Goal: Answer question/provide support: Answer question/provide support

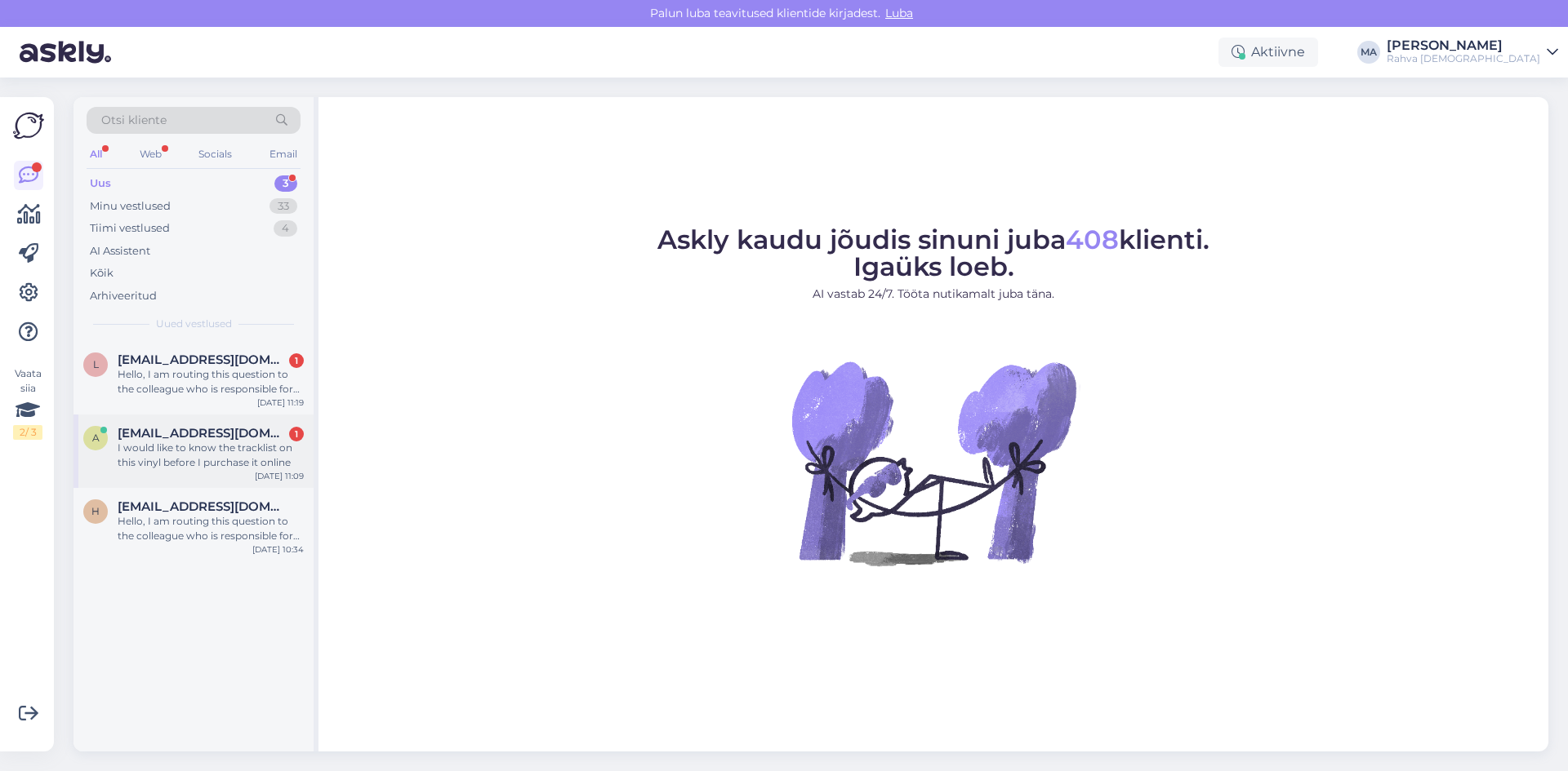
click at [231, 418] on div "a [EMAIL_ADDRESS][DOMAIN_NAME] 1 I would like to know the tracklist on this vin…" at bounding box center [193, 452] width 240 height 74
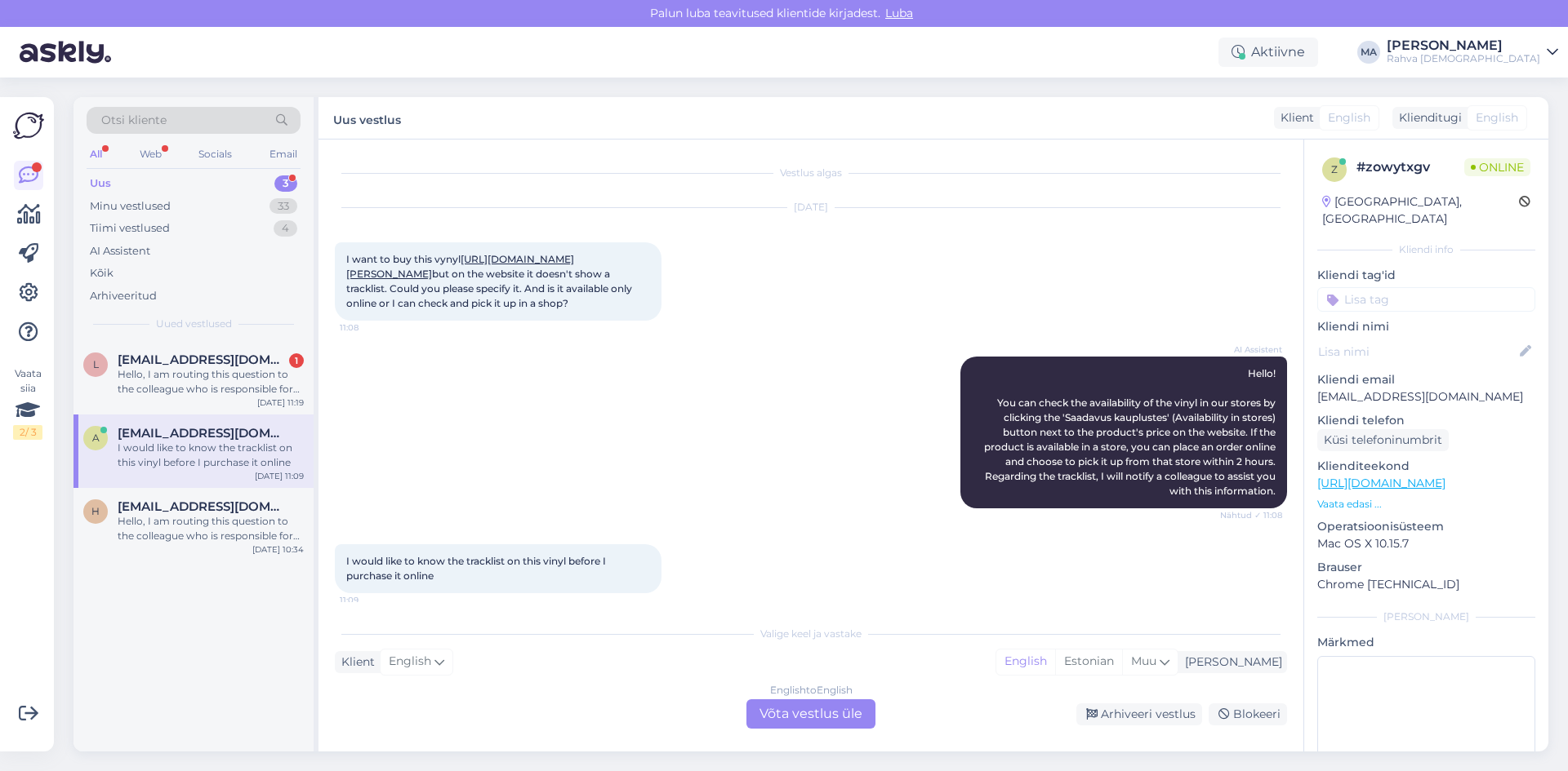
scroll to position [68, 0]
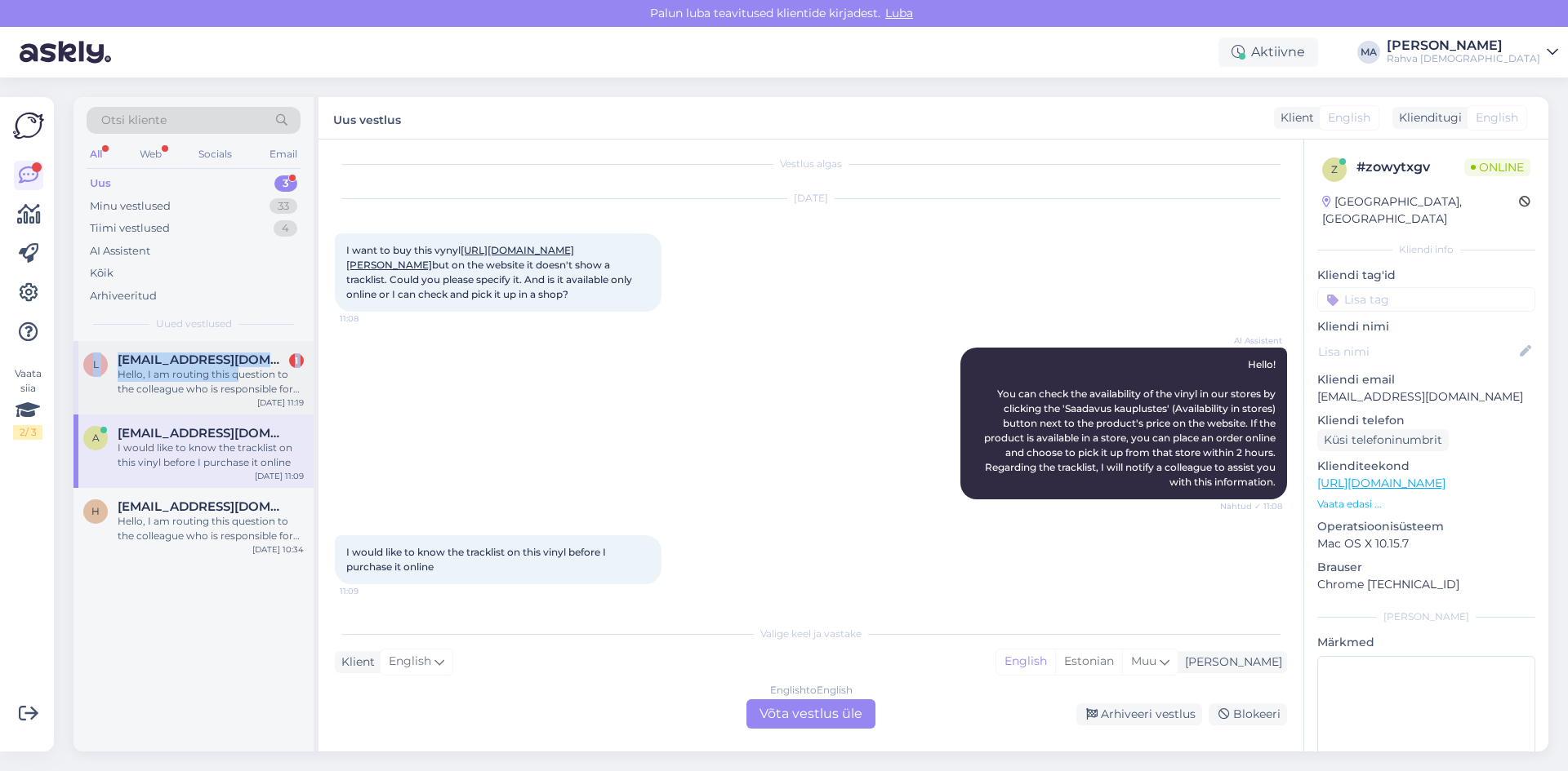
drag, startPoint x: 220, startPoint y: 337, endPoint x: 235, endPoint y: 368, distance: 34.4
click at [235, 368] on div "Otsi kliente All Web Socials Email Uus 3 Minu vestlused 33 Tiimi vestlused 4 AI…" at bounding box center [196, 424] width 245 height 655
click at [235, 368] on div "Hello, I am routing this question to the colleague who is responsible for this …" at bounding box center [210, 382] width 186 height 29
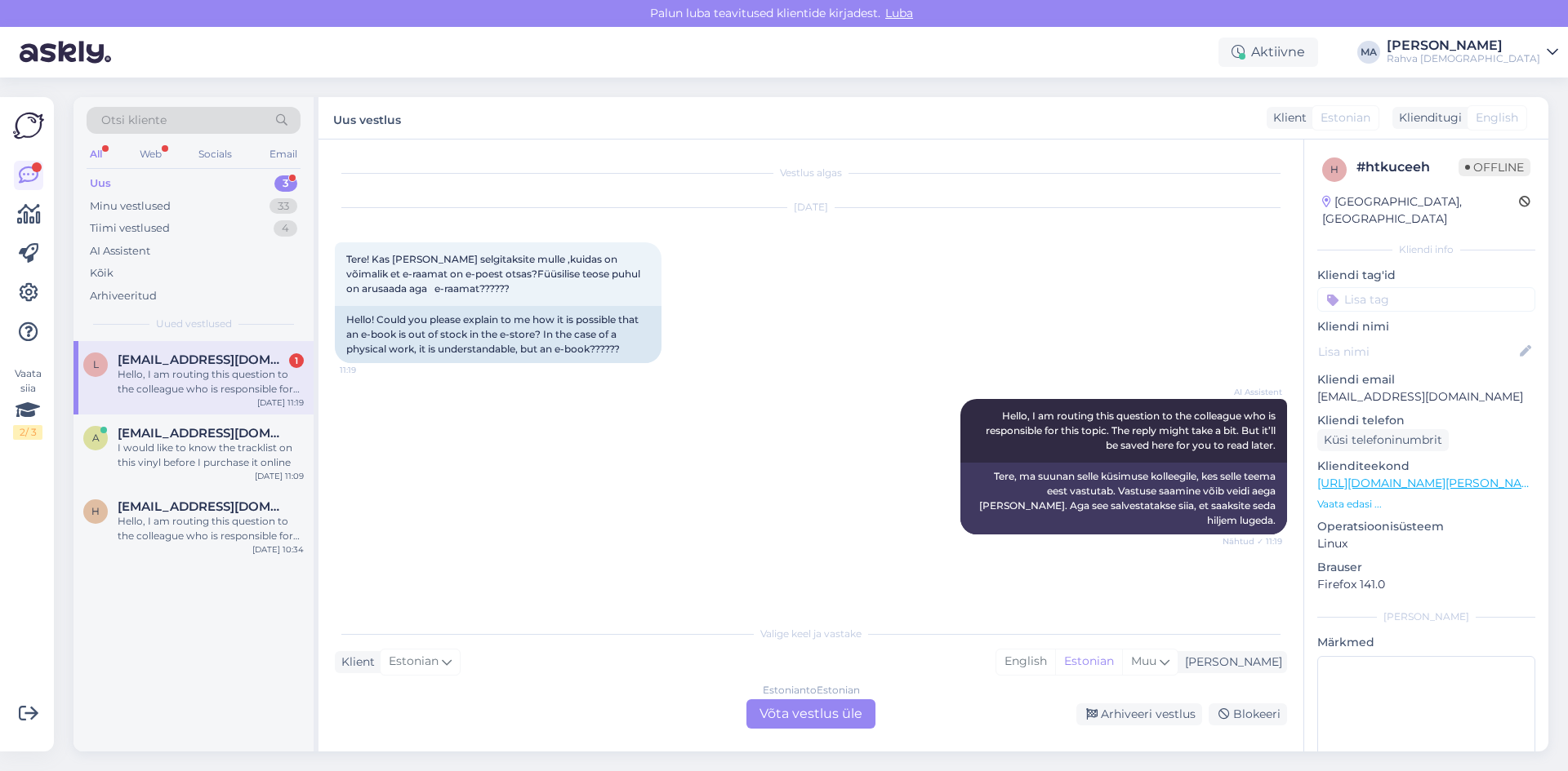
scroll to position [0, 0]
click at [674, 299] on button at bounding box center [670, 302] width 9 height 15
click at [120, 657] on div "l [EMAIL_ADDRESS][DOMAIN_NAME] 1 Hello, I am routing this question to the colle…" at bounding box center [193, 547] width 240 height 411
click at [97, 658] on div "l [EMAIL_ADDRESS][DOMAIN_NAME] 1 Hello, I am routing this question to the colle…" at bounding box center [193, 547] width 240 height 411
click at [122, 657] on div "l [EMAIL_ADDRESS][DOMAIN_NAME] 1 Hello, I am routing this question to the colle…" at bounding box center [193, 547] width 240 height 411
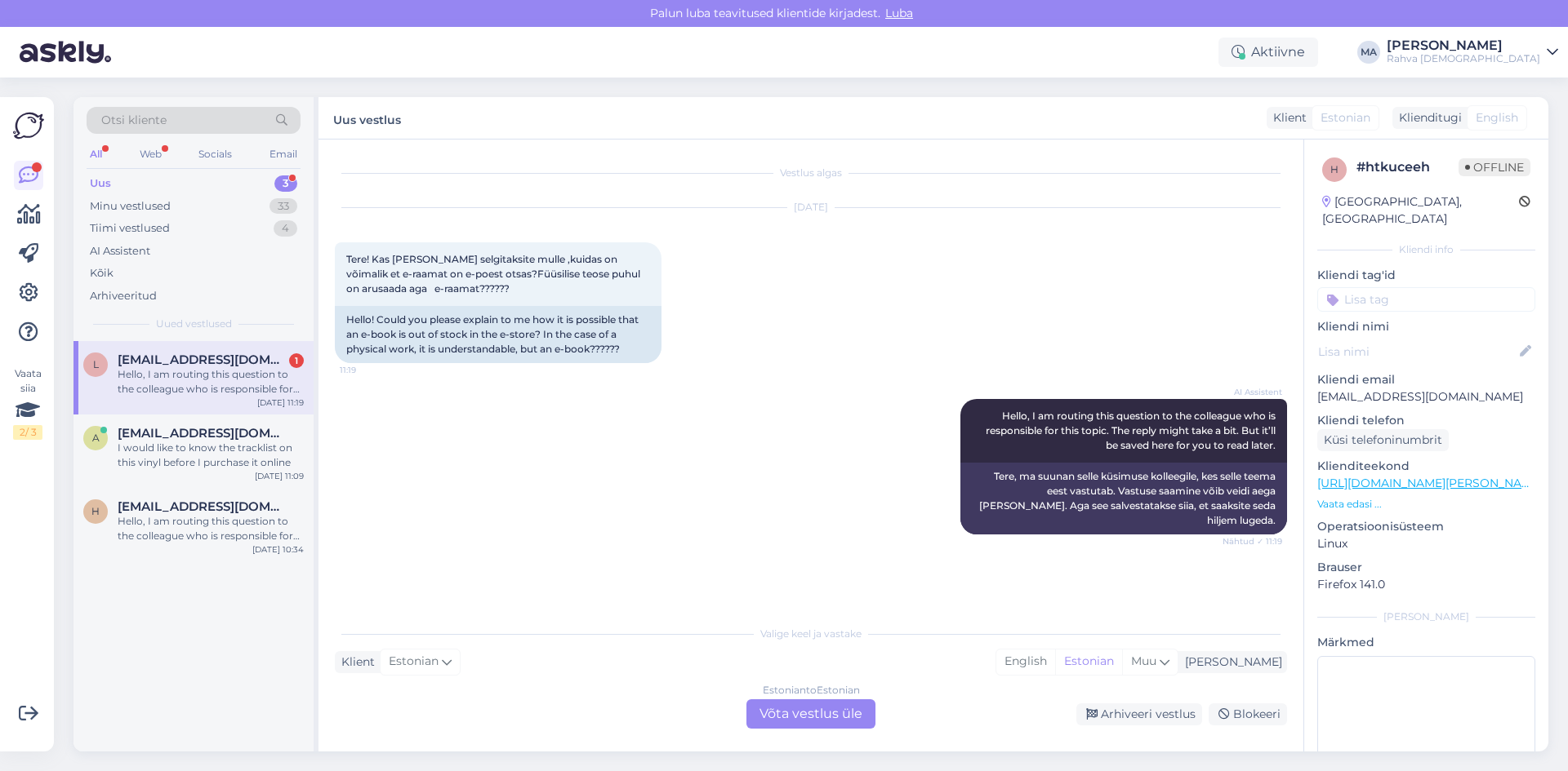
click at [823, 721] on div "Estonian to Estonian Võta vestlus üle" at bounding box center [811, 715] width 129 height 29
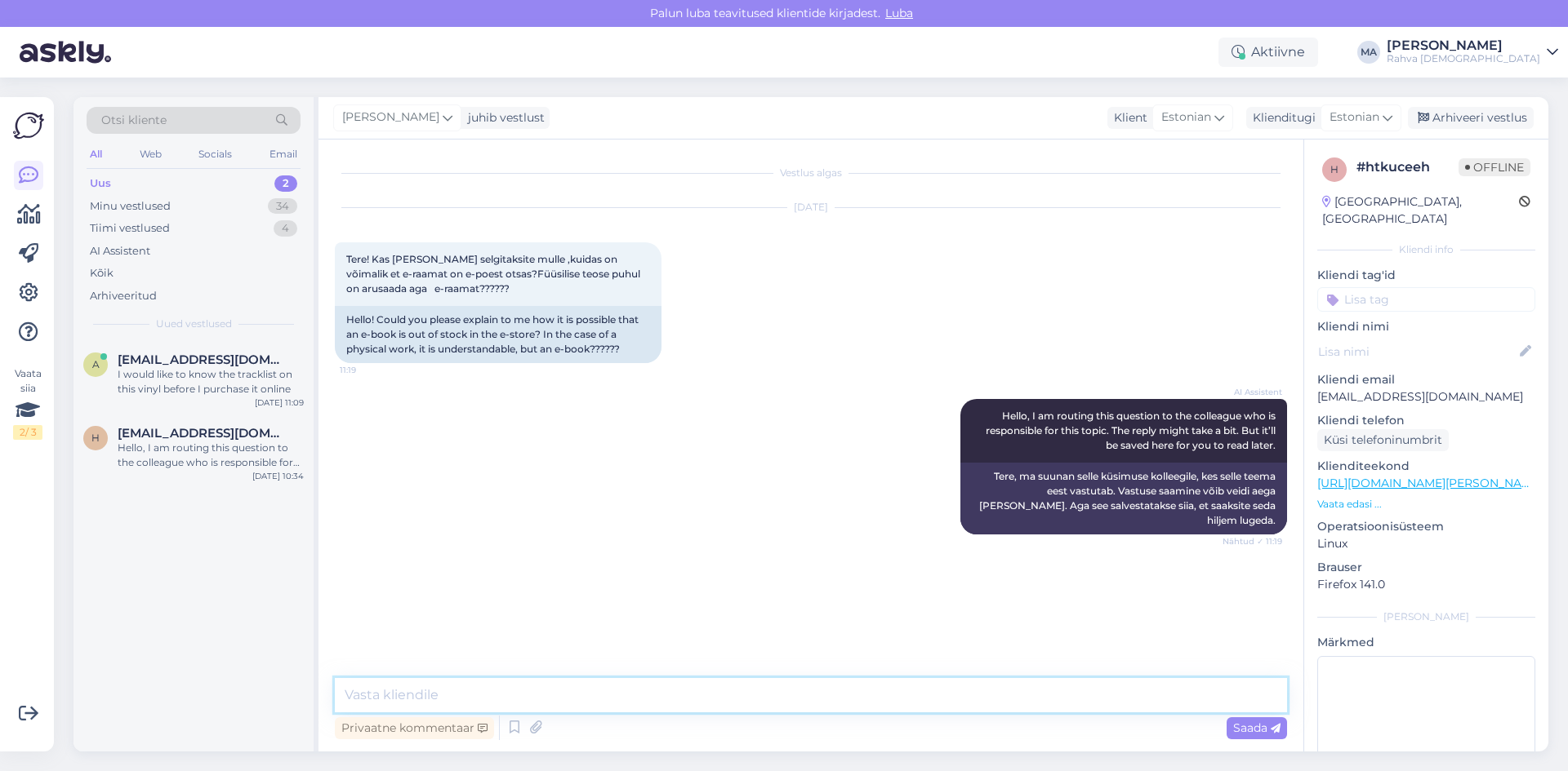
click at [762, 694] on textarea at bounding box center [811, 696] width 952 height 34
paste textarea "Kahjuks ei ole antud e-raamat hetkel meie e-poes saadaval, kuna selle litsents …"
type textarea "Kahjuks ei ole antud e-raamat hetkel meie e-poes saadaval, kuna selle litsents …"
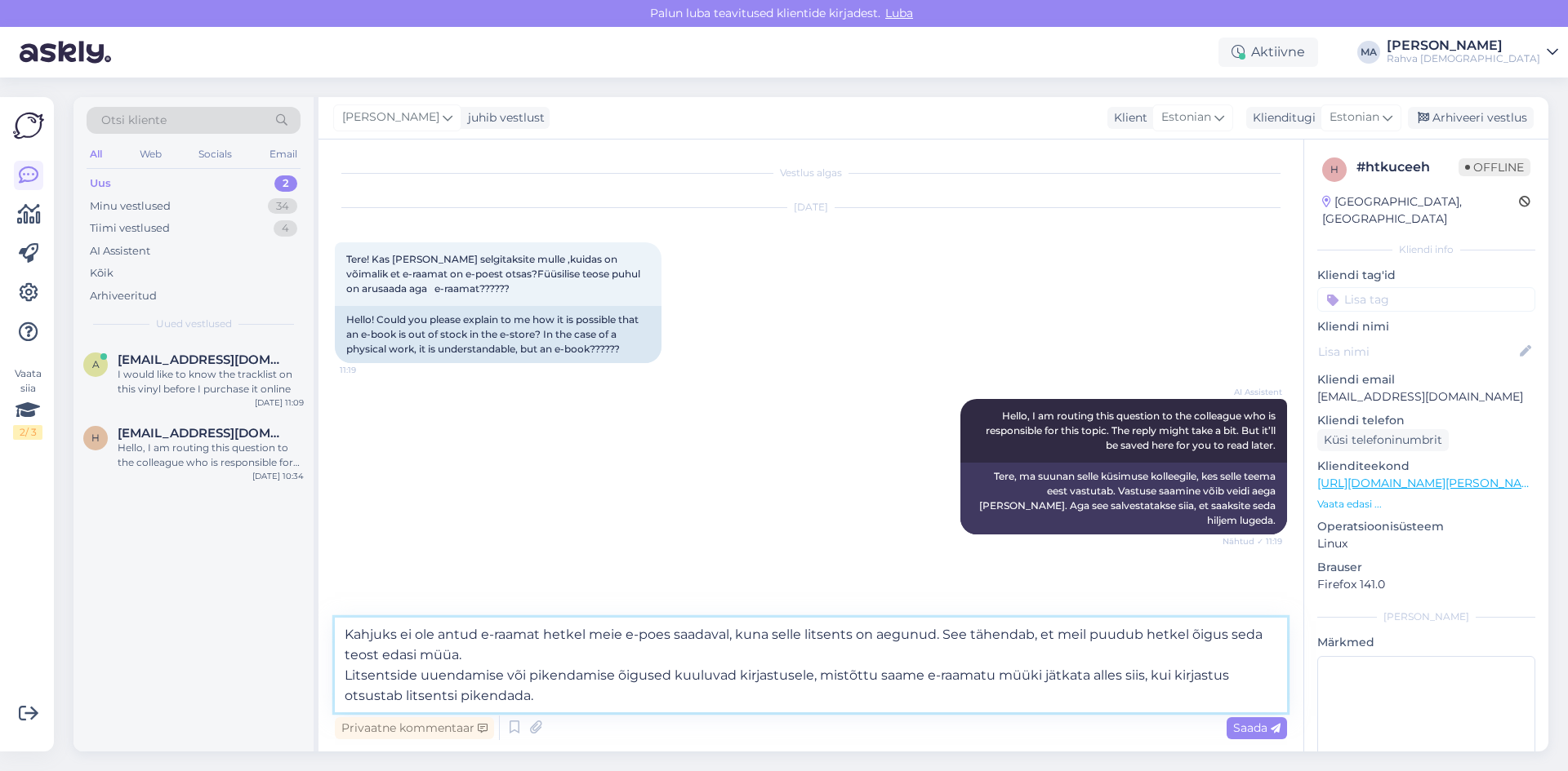
click at [344, 636] on textarea "Kahjuks ei ole antud e-raamat hetkel meie e-poes saadaval, kuna selle litsents …" at bounding box center [811, 665] width 952 height 95
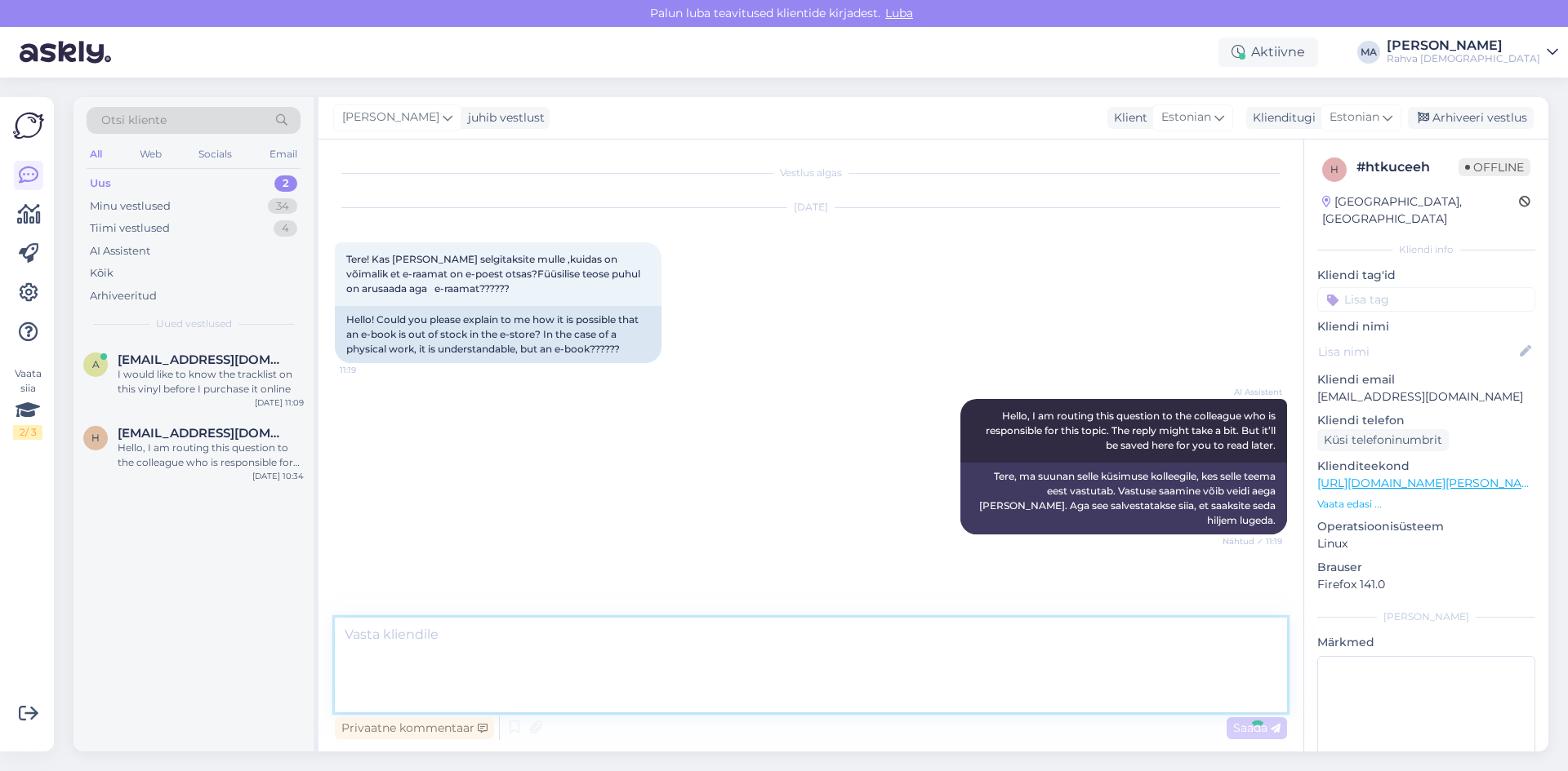
scroll to position [18, 0]
